Goal: Task Accomplishment & Management: Manage account settings

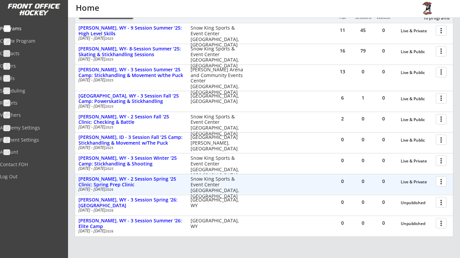
scroll to position [99, 0]
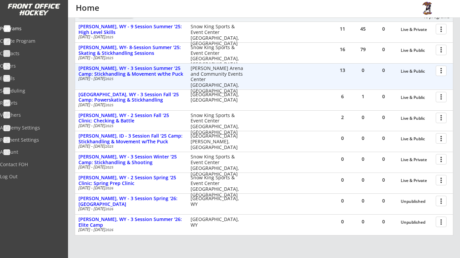
click at [441, 72] on div at bounding box center [442, 71] width 12 height 12
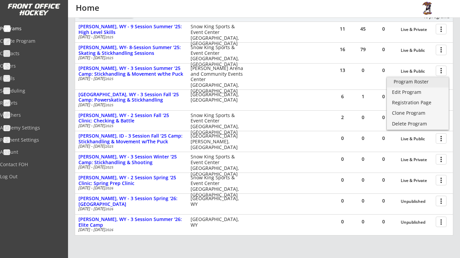
click at [420, 81] on div "Program Roster" at bounding box center [418, 81] width 48 height 5
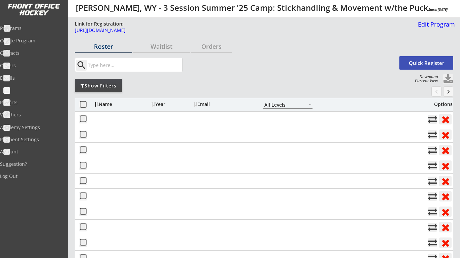
select select ""All Levels""
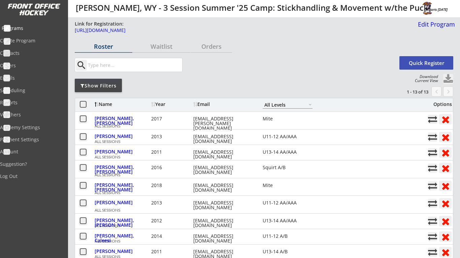
click at [37, 30] on div "Programs" at bounding box center [32, 28] width 61 height 5
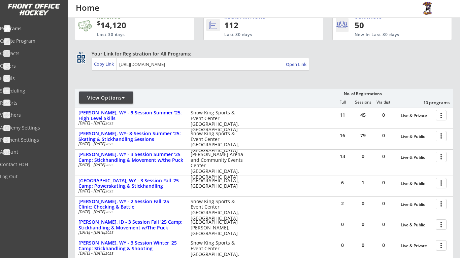
scroll to position [17, 0]
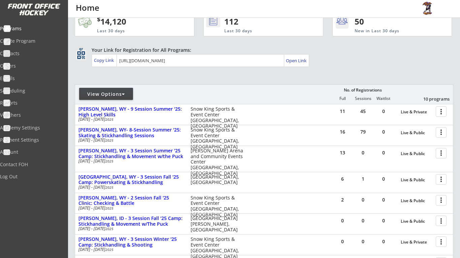
click at [213, 0] on div "menu Home" at bounding box center [230, 9] width 460 height 18
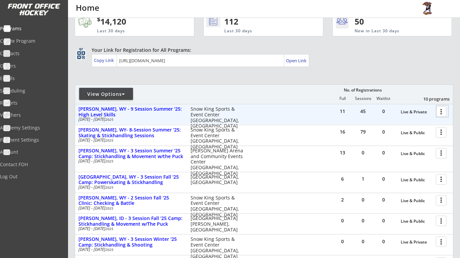
click at [440, 106] on div at bounding box center [442, 111] width 12 height 12
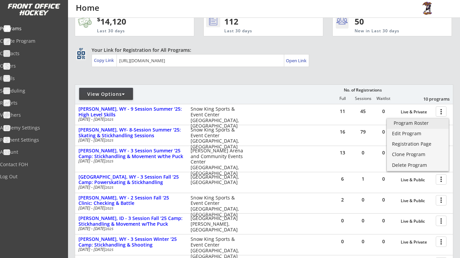
click at [436, 125] on div "Program Roster" at bounding box center [418, 123] width 48 height 5
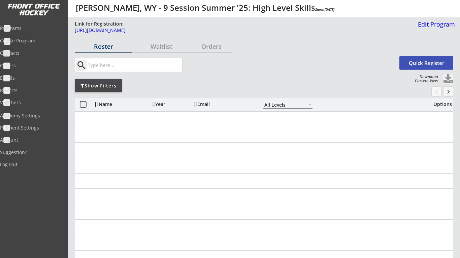
select select ""All Levels""
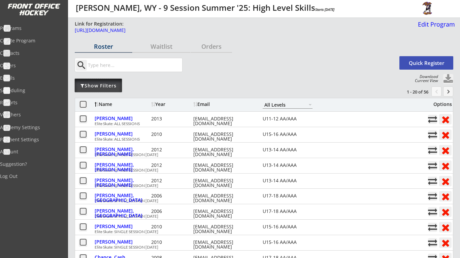
click at [119, 84] on div "Show Filters" at bounding box center [98, 85] width 47 height 7
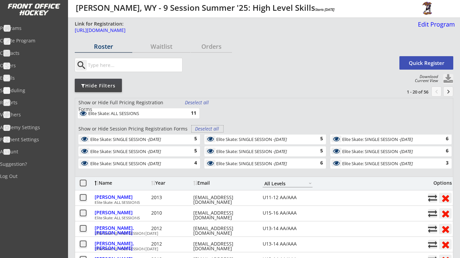
click at [210, 129] on div "Deselect all" at bounding box center [207, 129] width 25 height 7
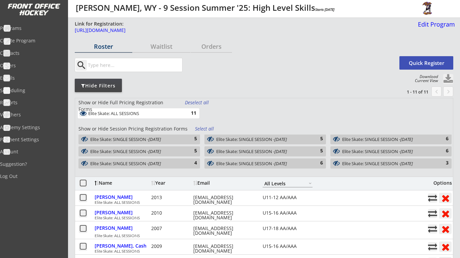
click at [384, 168] on div "Elite Skate: SINGLE SESSION - [DATE] 3" at bounding box center [390, 164] width 121 height 10
